Goal: Find contact information: Obtain details needed to contact an individual or organization

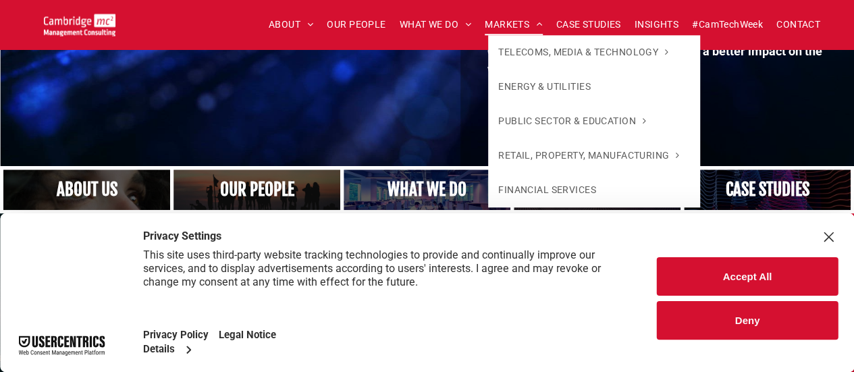
scroll to position [651, 0]
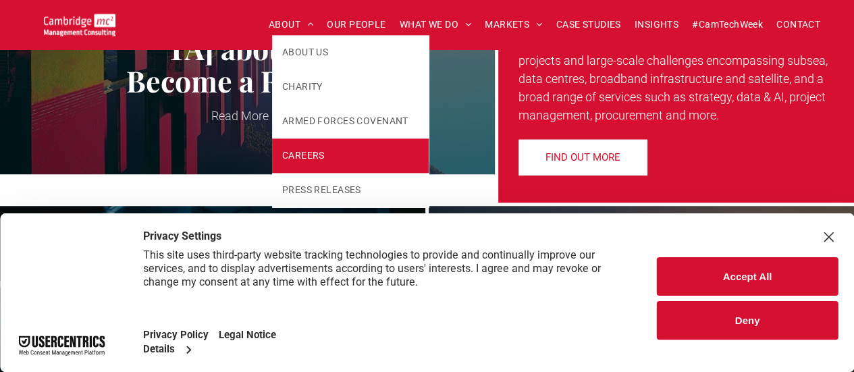
click at [302, 146] on link "CAREERS" at bounding box center [350, 155] width 157 height 34
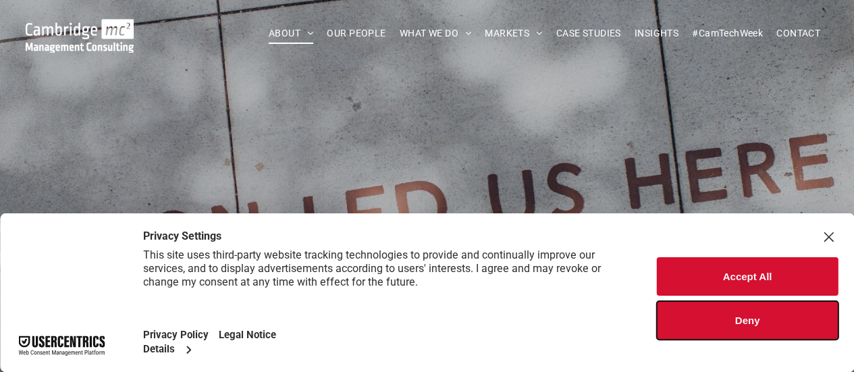
click at [705, 316] on button "Deny" at bounding box center [747, 320] width 181 height 38
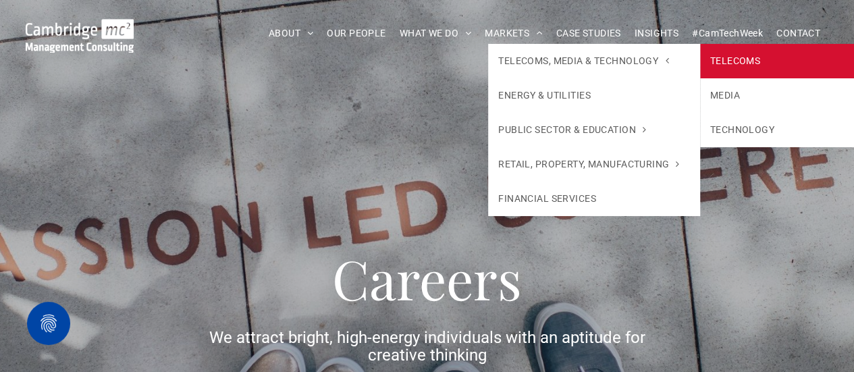
click at [726, 64] on link "TELECOMS" at bounding box center [805, 61] width 211 height 34
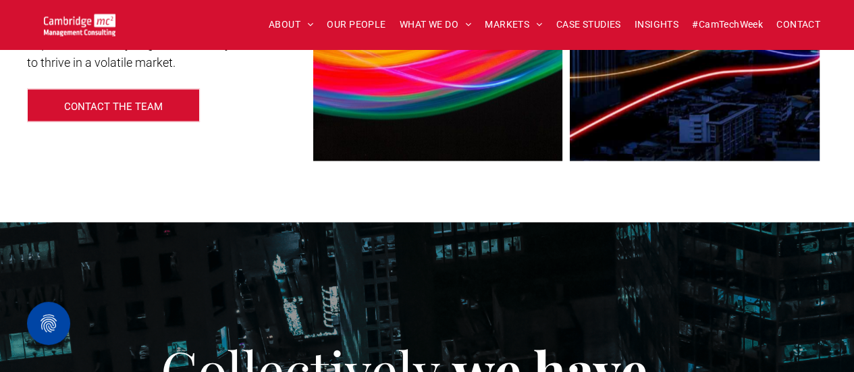
scroll to position [1246, 0]
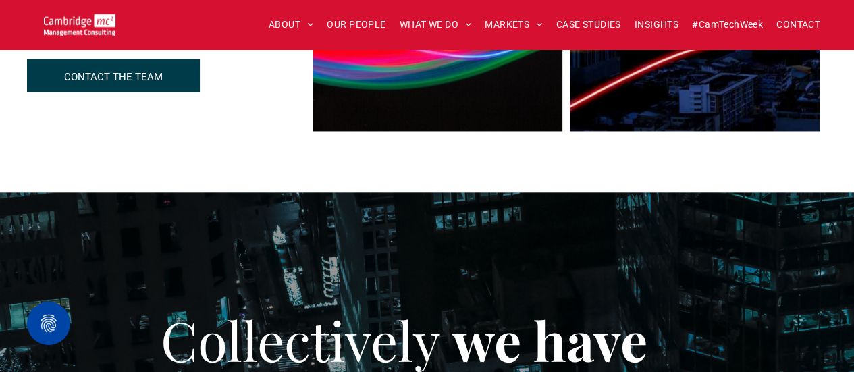
click at [139, 75] on p "CONTACT THE TEAM" at bounding box center [113, 76] width 99 height 12
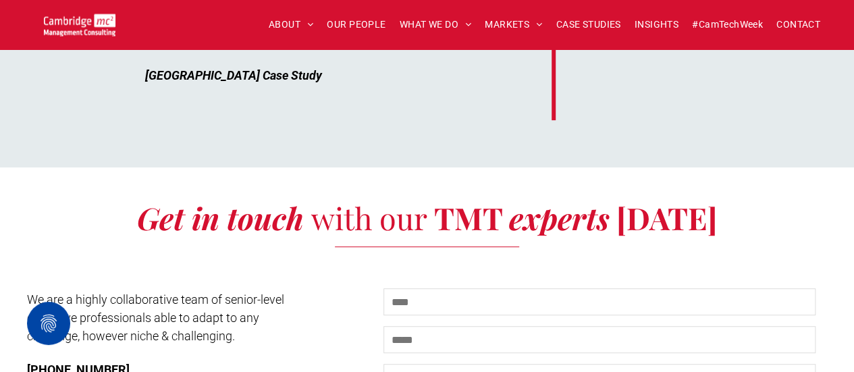
scroll to position [5358, 0]
